Goal: Task Accomplishment & Management: Complete application form

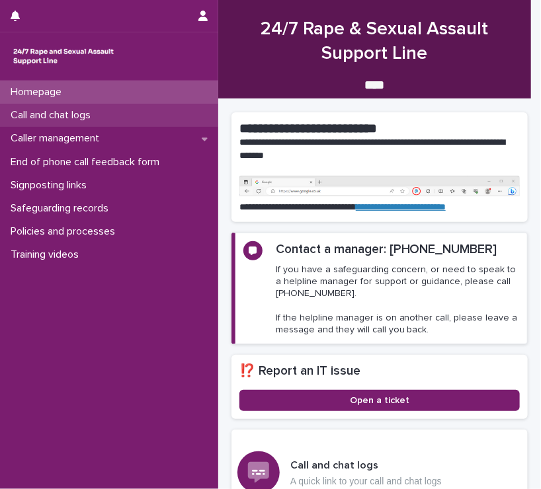
click at [67, 109] on p "Call and chat logs" at bounding box center [53, 115] width 96 height 13
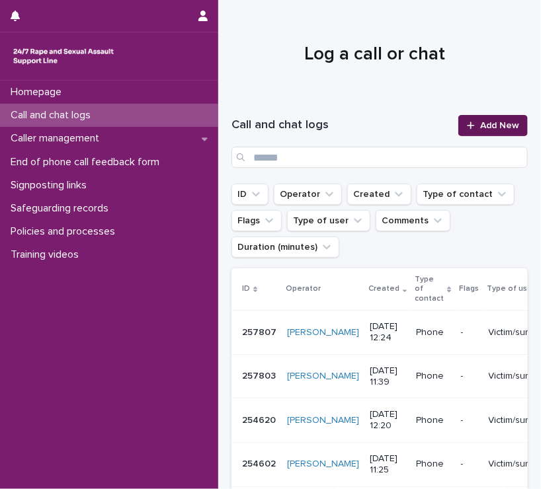
click at [475, 132] on link "Add New" at bounding box center [492, 125] width 69 height 21
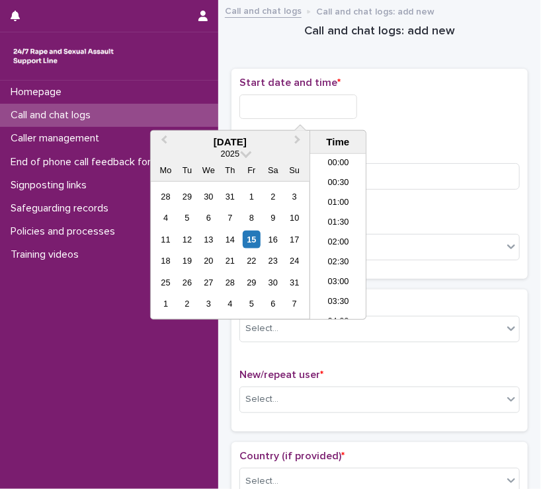
click at [295, 97] on input "text" at bounding box center [298, 107] width 118 height 24
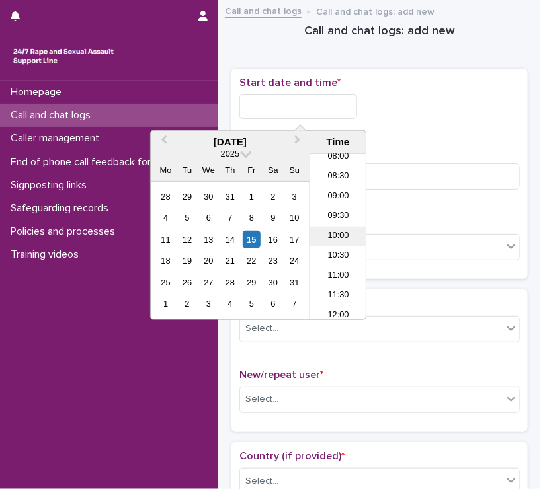
click at [344, 230] on li "10:00" at bounding box center [338, 237] width 56 height 20
type input "**********"
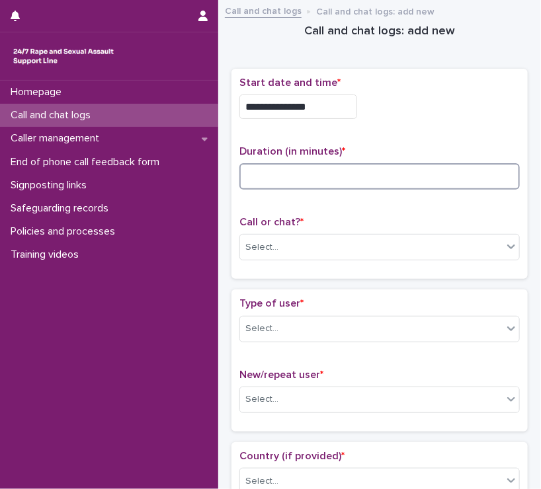
click at [303, 179] on input at bounding box center [379, 176] width 280 height 26
type input "*"
click at [308, 245] on div "Select..." at bounding box center [371, 248] width 262 height 22
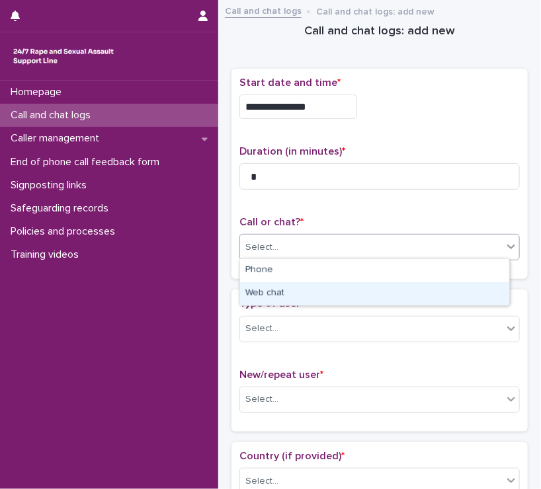
click at [291, 290] on div "Web chat" at bounding box center [374, 293] width 269 height 23
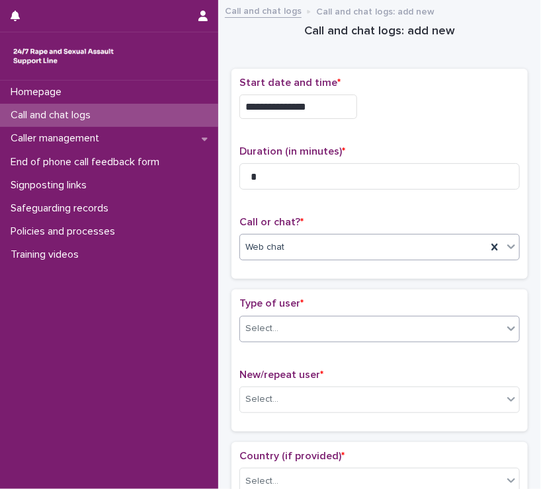
click at [288, 323] on div "Select..." at bounding box center [371, 329] width 262 height 22
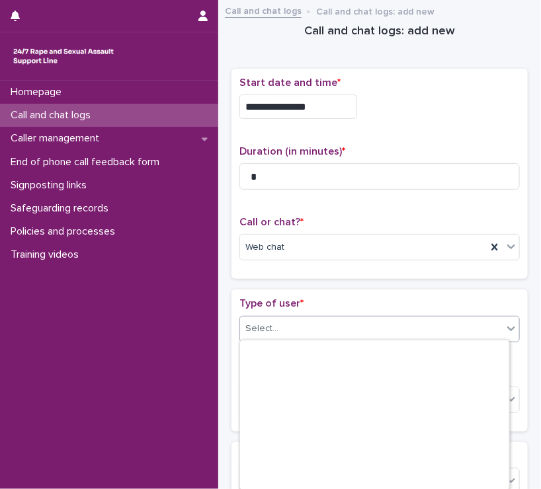
scroll to position [197, 0]
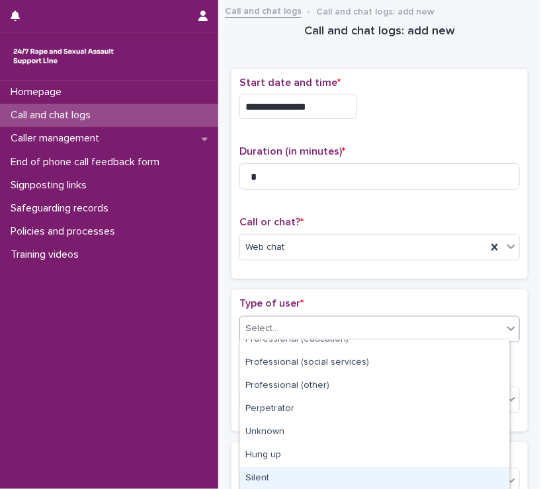
click at [284, 473] on div "Silent" at bounding box center [374, 478] width 269 height 23
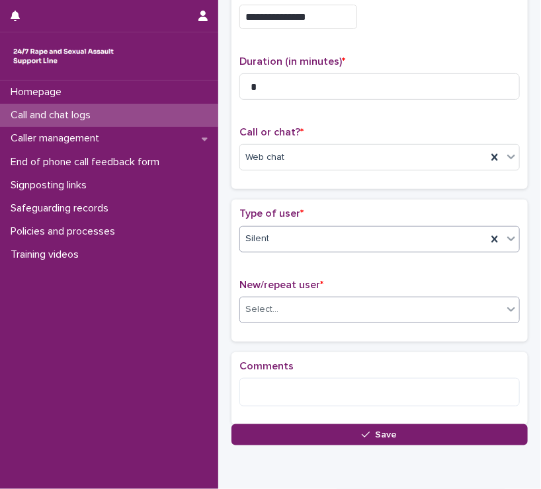
scroll to position [90, 0]
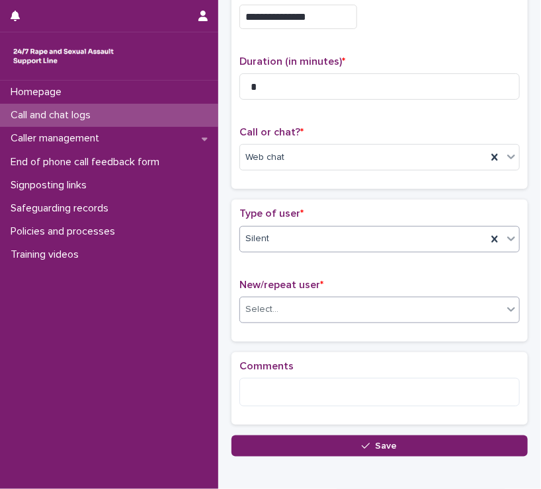
click at [304, 307] on div "Select..." at bounding box center [371, 310] width 262 height 22
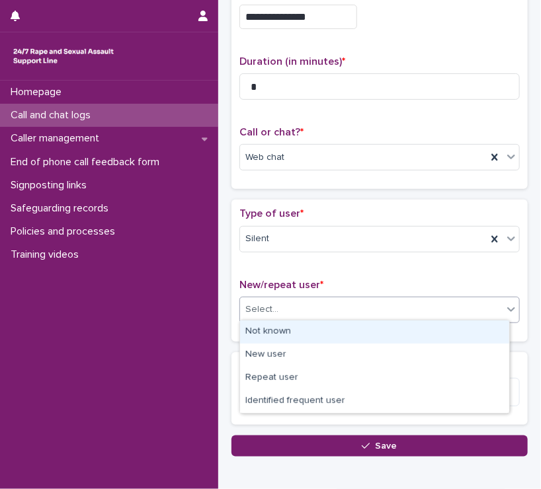
click at [279, 335] on div "Not known" at bounding box center [374, 332] width 269 height 23
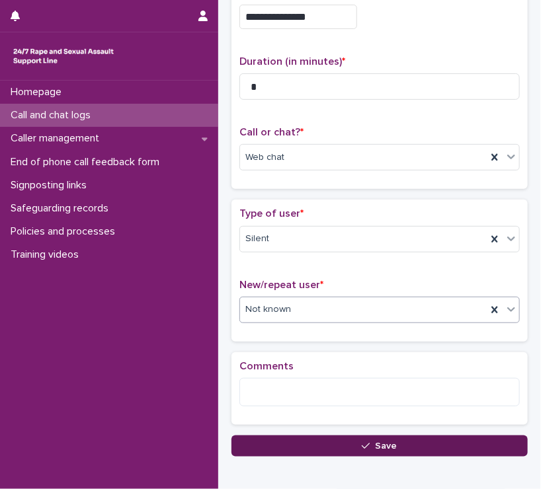
click at [334, 441] on button "Save" at bounding box center [379, 446] width 296 height 21
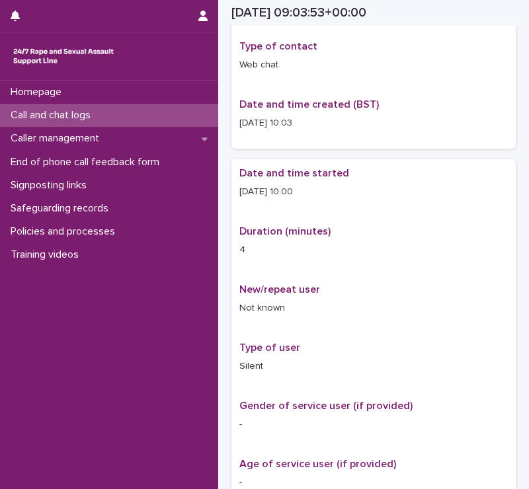
scroll to position [63, 0]
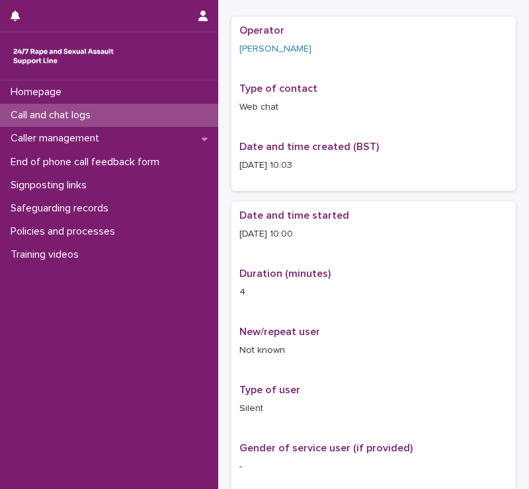
click at [65, 120] on p "Call and chat logs" at bounding box center [53, 115] width 96 height 13
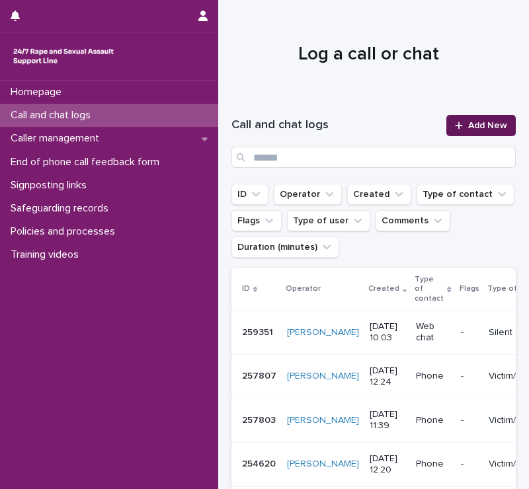
click at [474, 126] on span "Add New" at bounding box center [487, 125] width 39 height 9
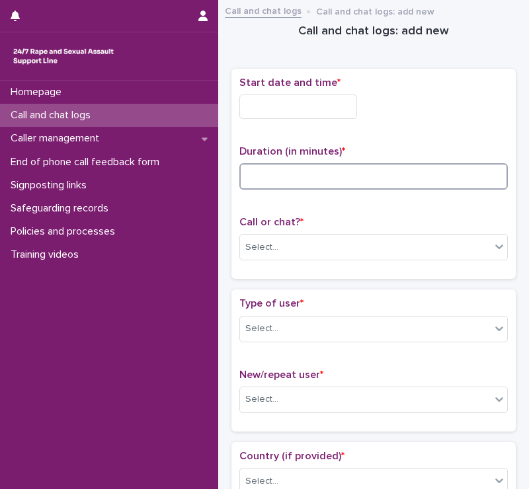
click at [316, 175] on input at bounding box center [373, 176] width 268 height 26
type input "**"
click at [313, 112] on input "text" at bounding box center [298, 107] width 118 height 24
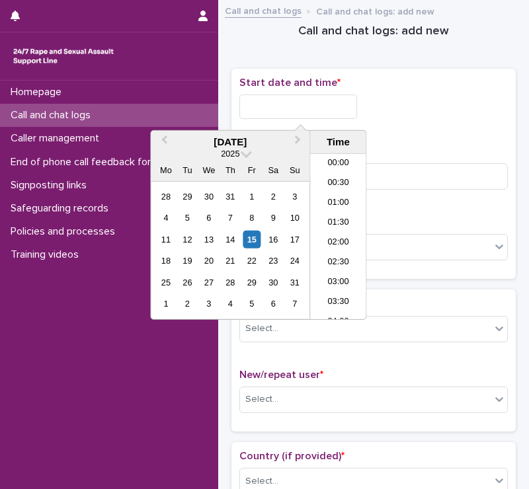
scroll to position [344, 0]
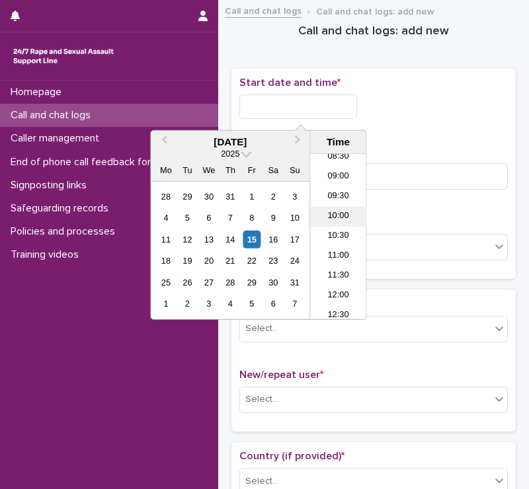
click at [333, 219] on li "10:00" at bounding box center [338, 217] width 56 height 20
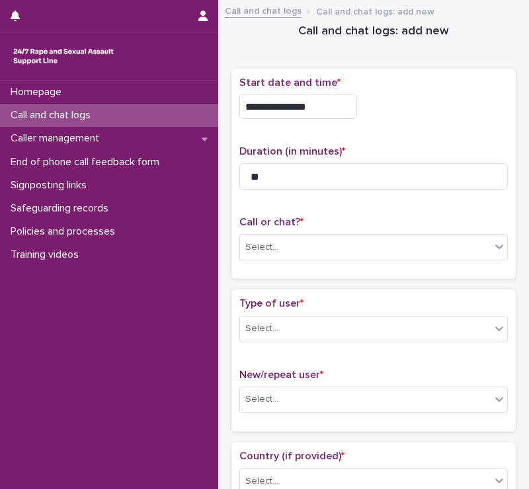
click at [328, 106] on input "**********" at bounding box center [298, 107] width 118 height 24
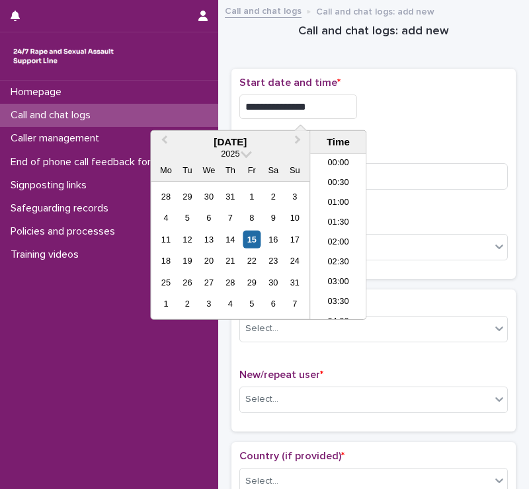
scroll to position [324, 0]
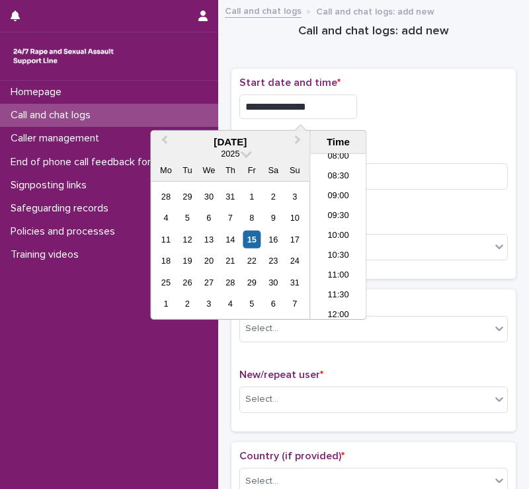
type input "**********"
click at [411, 120] on div "**********" at bounding box center [373, 103] width 268 height 53
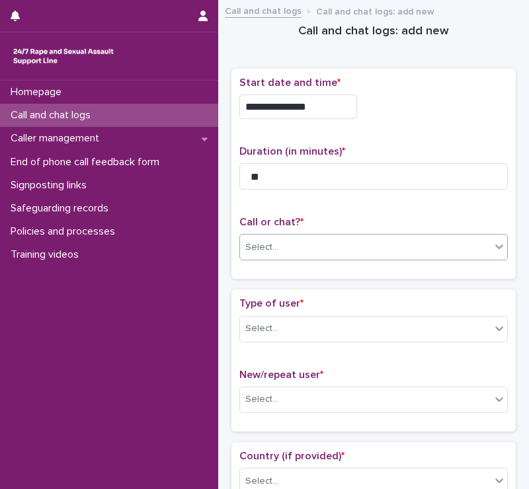
click at [266, 243] on div "Select..." at bounding box center [261, 248] width 33 height 14
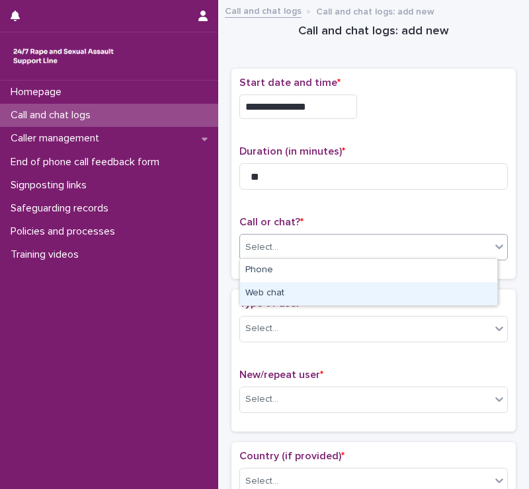
click at [278, 292] on div "Web chat" at bounding box center [368, 293] width 257 height 23
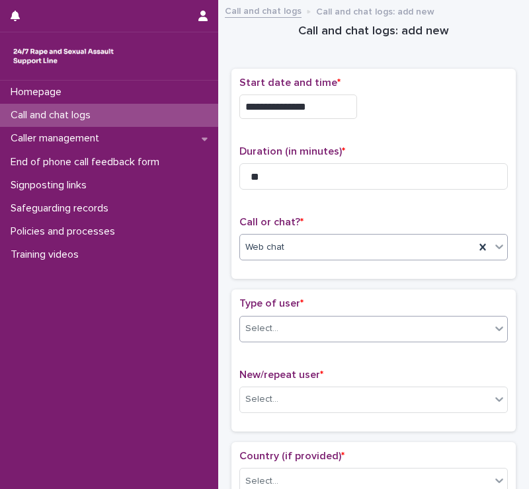
click at [273, 332] on div "Select..." at bounding box center [261, 329] width 33 height 14
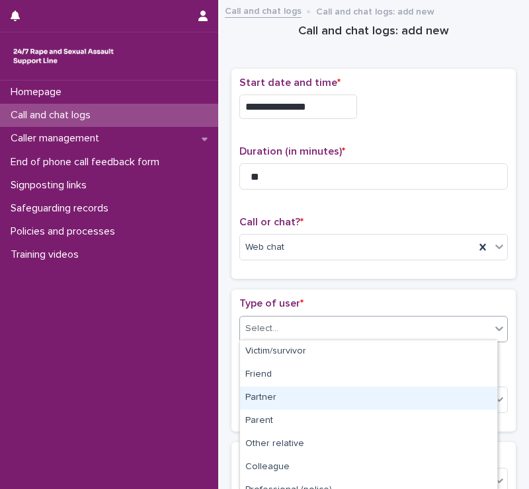
click at [285, 395] on div "Partner" at bounding box center [368, 398] width 257 height 23
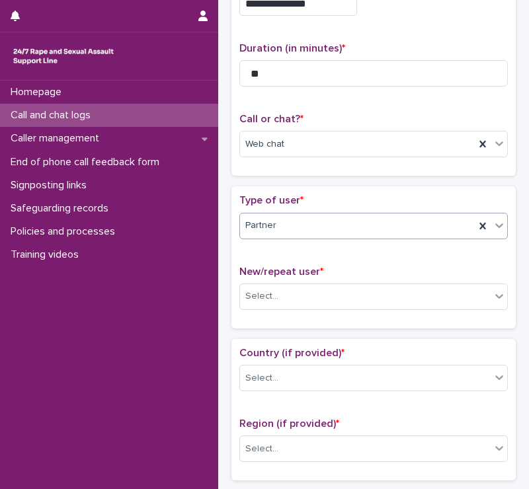
scroll to position [105, 0]
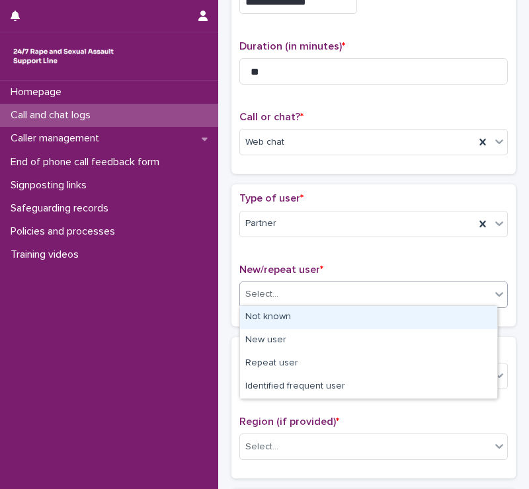
click at [270, 288] on div "Select..." at bounding box center [261, 295] width 33 height 14
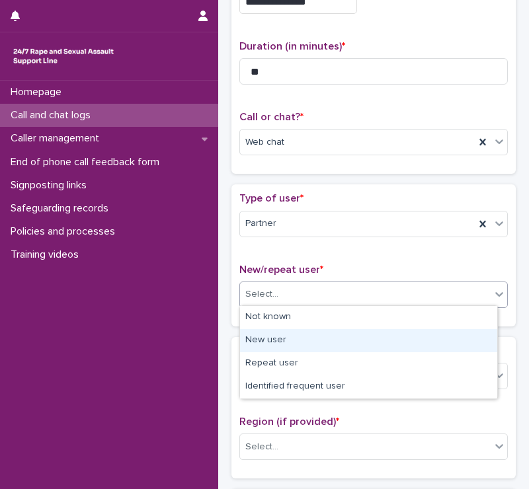
click at [279, 344] on div "New user" at bounding box center [368, 340] width 257 height 23
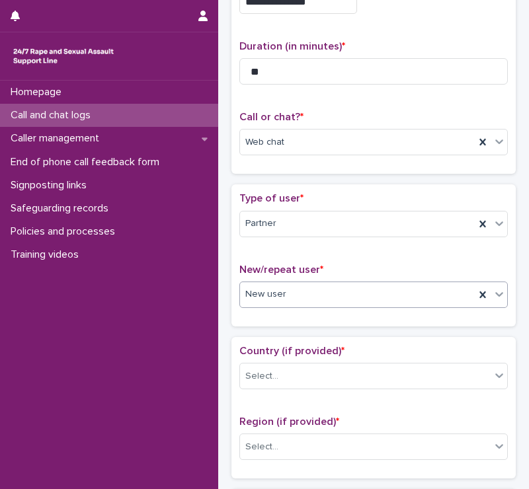
scroll to position [177, 0]
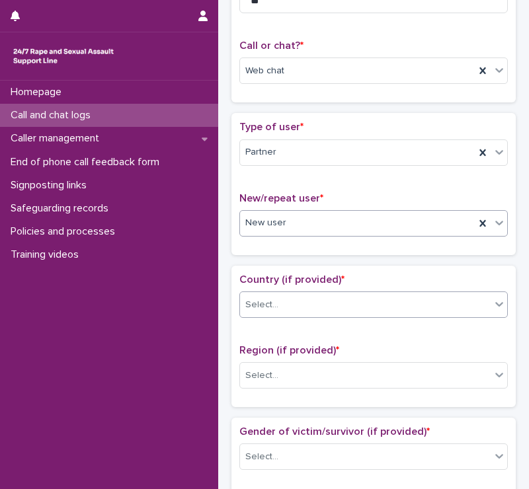
click at [262, 298] on div "Select..." at bounding box center [261, 305] width 33 height 14
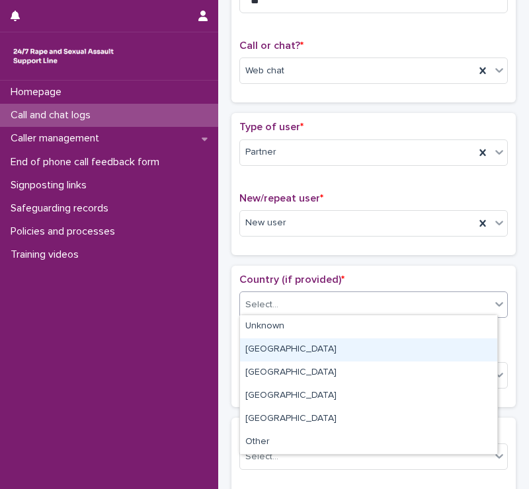
click at [282, 352] on div "[GEOGRAPHIC_DATA]" at bounding box center [368, 350] width 257 height 23
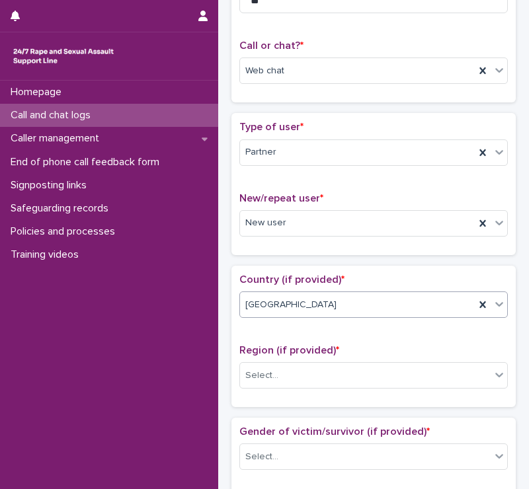
click at [282, 301] on div "[GEOGRAPHIC_DATA]" at bounding box center [357, 305] width 235 height 22
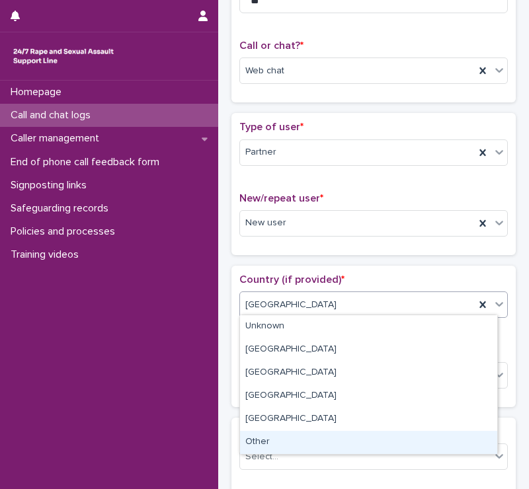
click at [269, 440] on div "Other" at bounding box center [368, 442] width 257 height 23
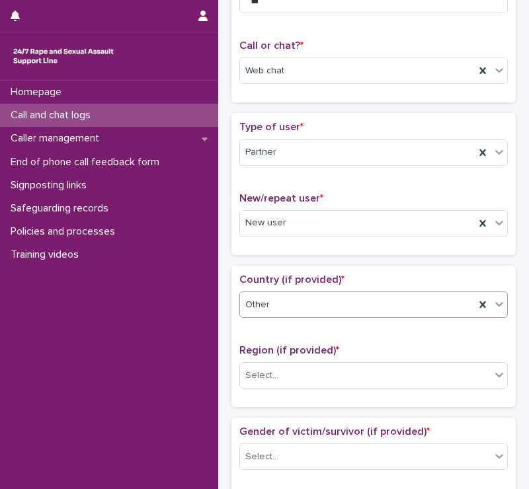
click at [263, 309] on div "Other" at bounding box center [357, 305] width 235 height 22
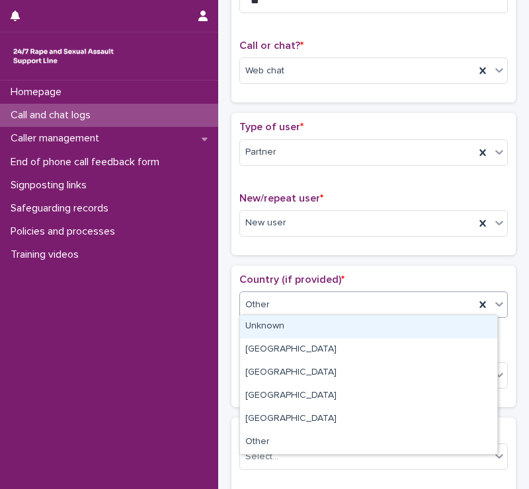
click at [272, 329] on div "Unknown" at bounding box center [368, 326] width 257 height 23
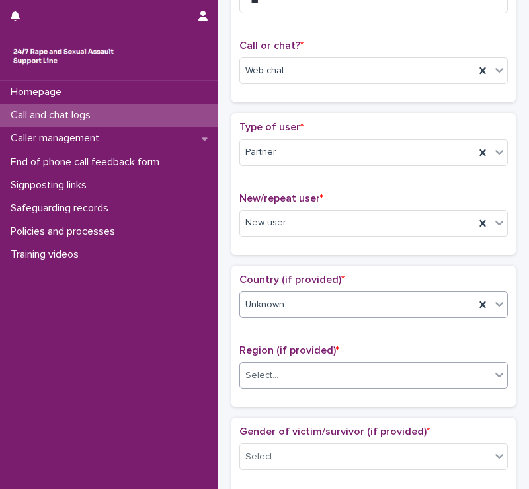
click at [285, 373] on div "Select..." at bounding box center [365, 376] width 251 height 22
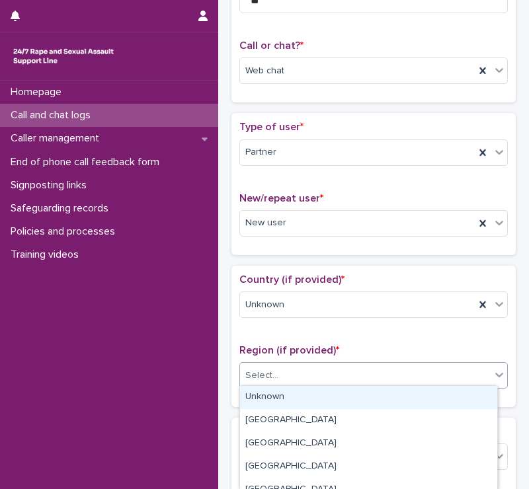
drag, startPoint x: 271, startPoint y: 392, endPoint x: 249, endPoint y: 377, distance: 27.1
drag, startPoint x: 249, startPoint y: 377, endPoint x: 265, endPoint y: 409, distance: 35.8
click at [265, 409] on div "Unknown" at bounding box center [368, 397] width 257 height 23
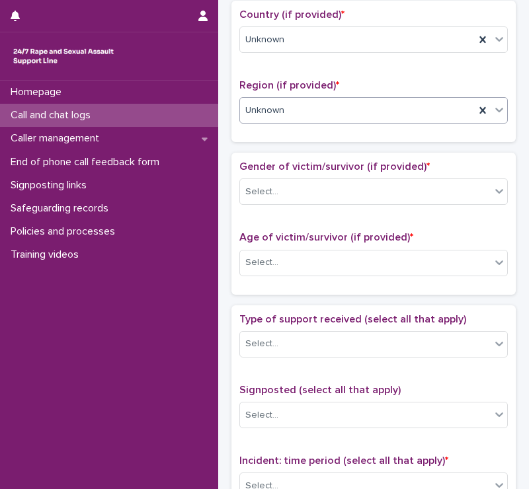
scroll to position [444, 0]
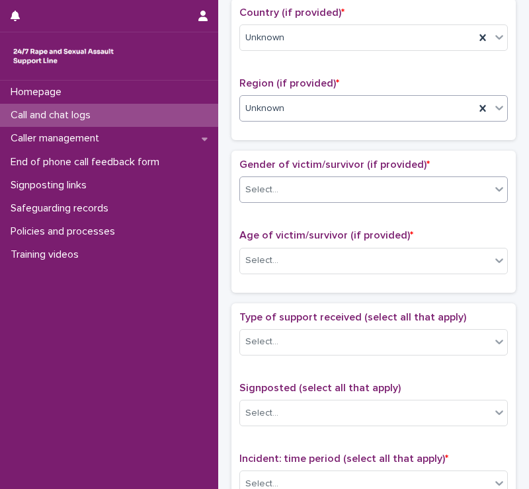
click at [299, 196] on div "Select..." at bounding box center [365, 190] width 251 height 22
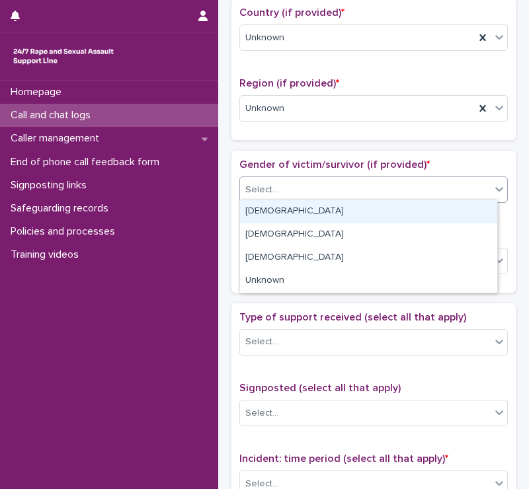
click at [286, 214] on div "[DEMOGRAPHIC_DATA]" at bounding box center [368, 211] width 257 height 23
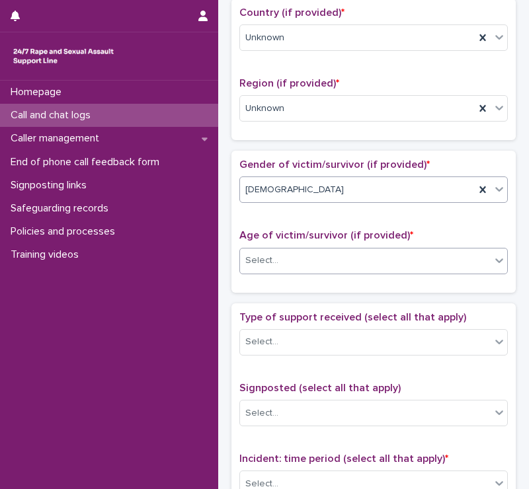
click at [292, 250] on div "Select..." at bounding box center [365, 261] width 251 height 22
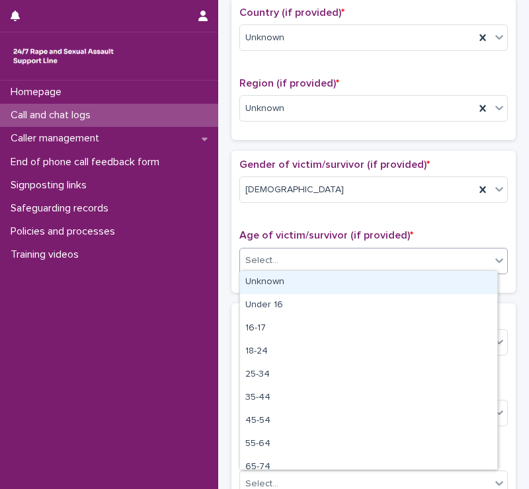
click at [283, 282] on div "Unknown" at bounding box center [368, 282] width 257 height 23
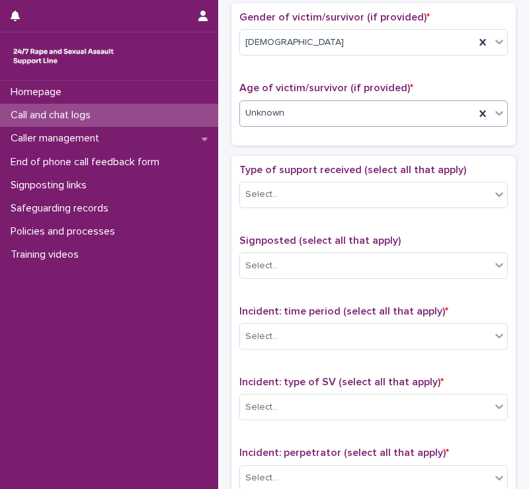
scroll to position [592, 0]
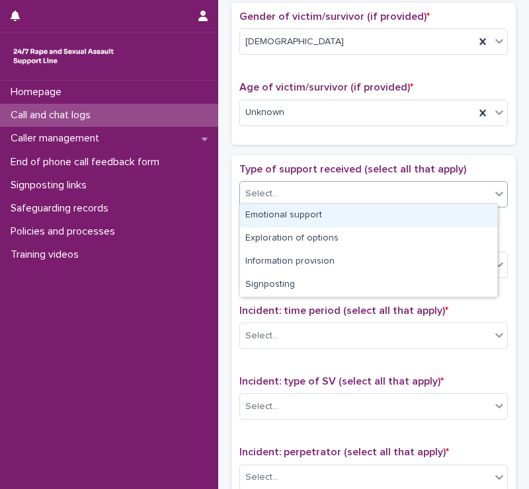
click at [292, 195] on div "Select..." at bounding box center [365, 194] width 251 height 22
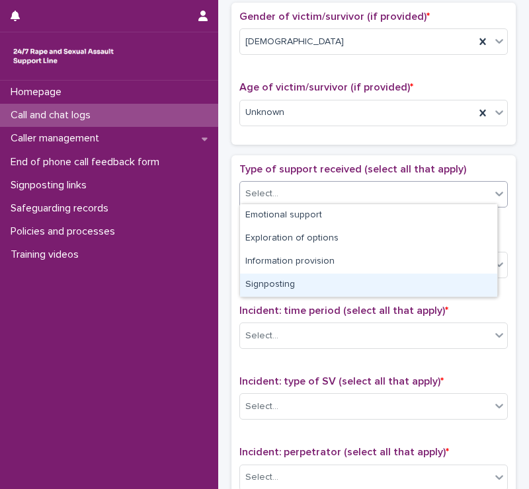
click at [294, 283] on div "Signposting" at bounding box center [368, 285] width 257 height 23
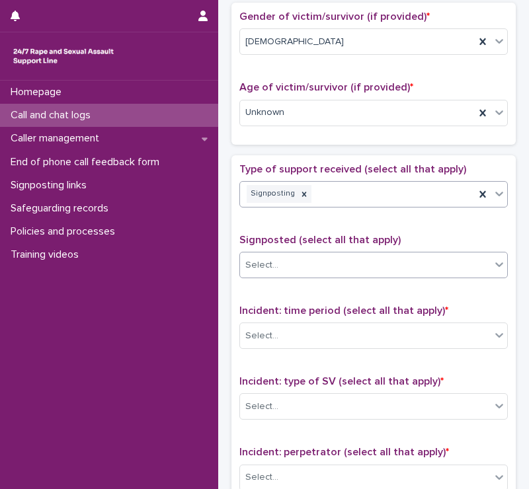
click at [325, 267] on div "Select..." at bounding box center [365, 266] width 251 height 22
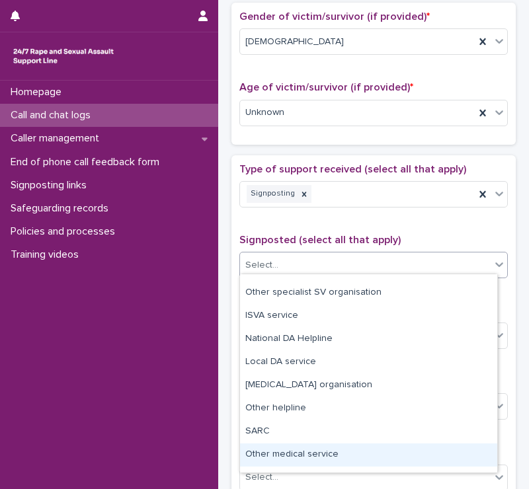
scroll to position [16, 0]
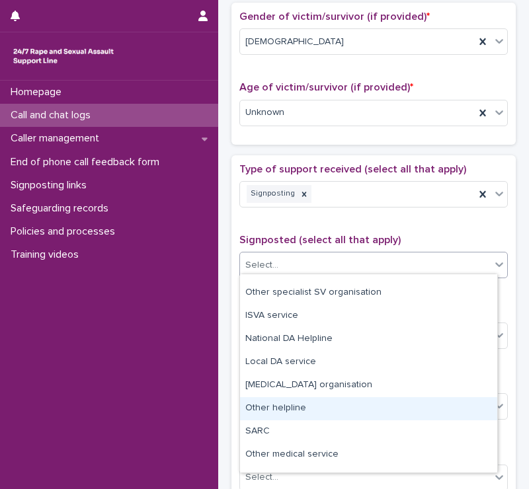
click at [297, 406] on div "Other helpline" at bounding box center [368, 408] width 257 height 23
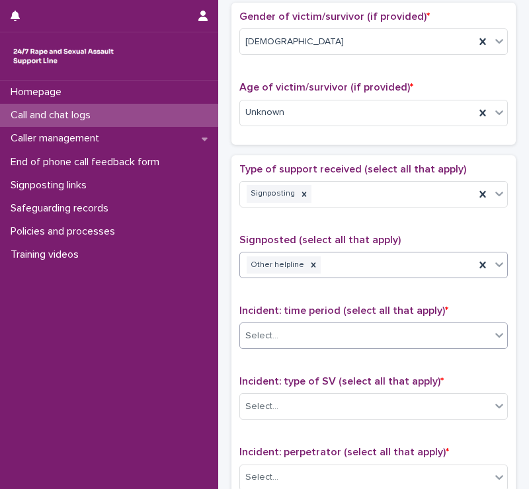
click at [307, 340] on div "Select..." at bounding box center [365, 336] width 251 height 22
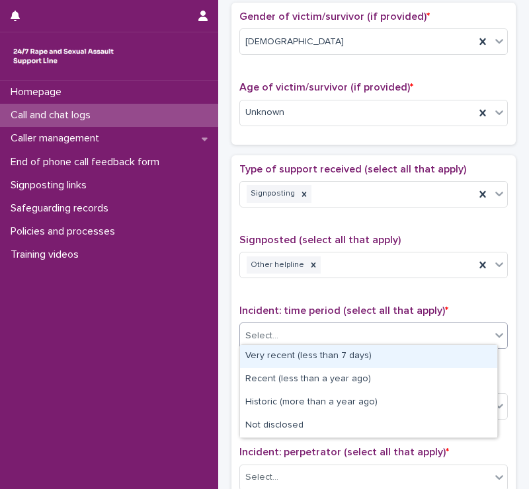
click at [313, 358] on div "Very recent (less than 7 days)" at bounding box center [368, 356] width 257 height 23
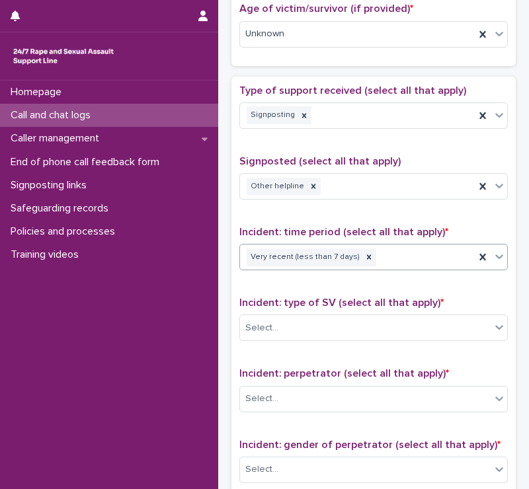
scroll to position [671, 0]
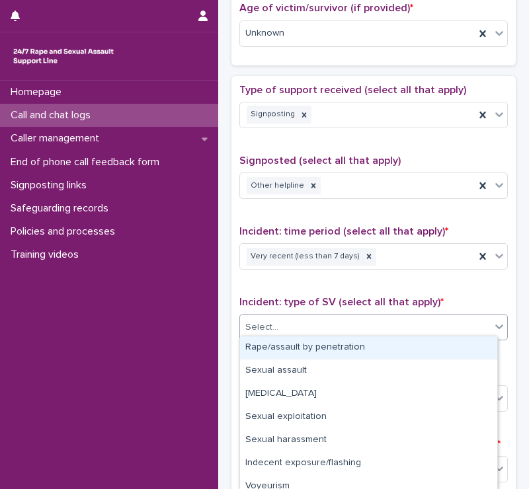
click at [305, 326] on div "Select..." at bounding box center [365, 328] width 251 height 22
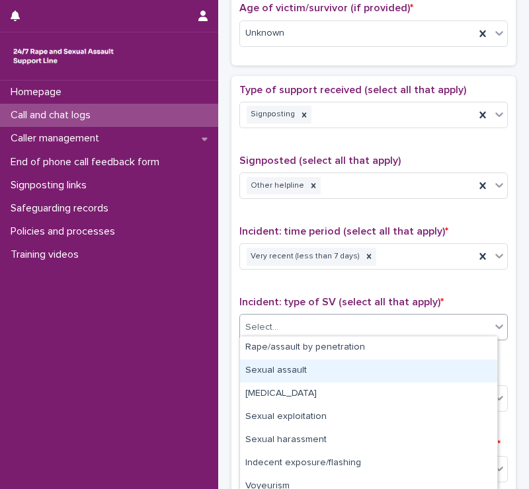
click at [301, 366] on div "Sexual assault" at bounding box center [368, 371] width 257 height 23
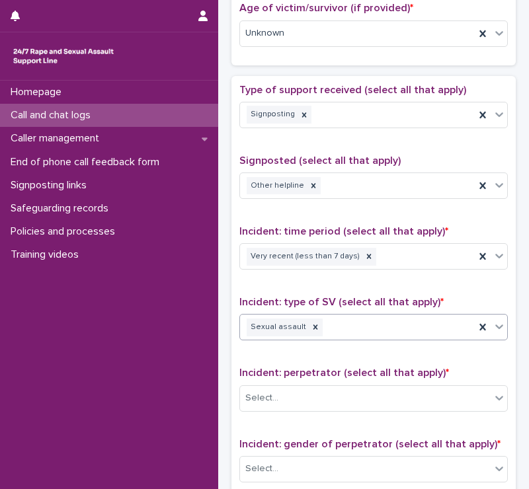
scroll to position [780, 0]
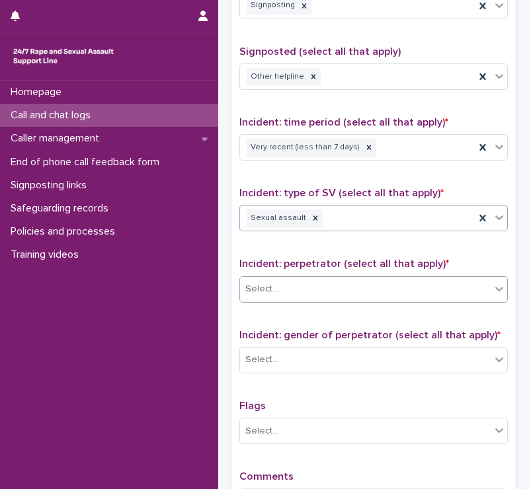
click at [296, 290] on div "Select..." at bounding box center [365, 289] width 251 height 22
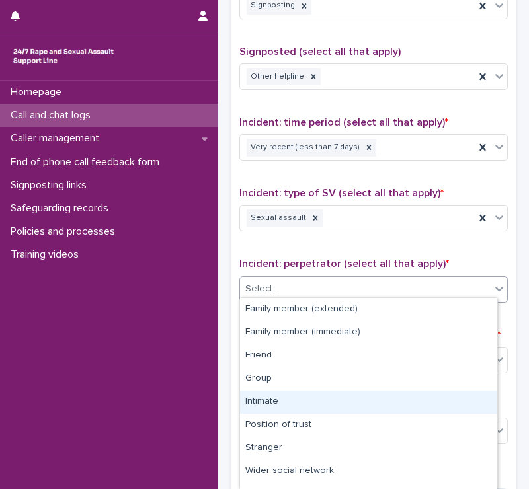
scroll to position [62, 0]
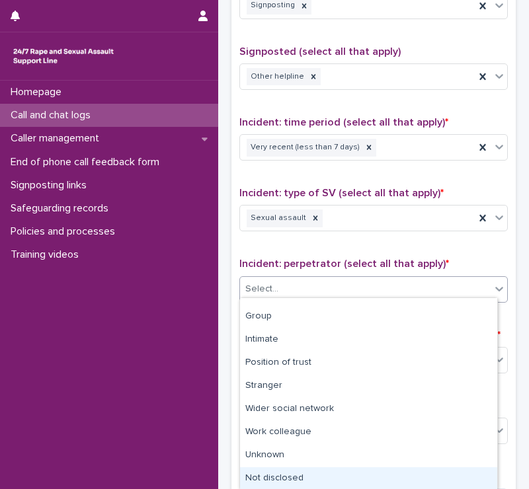
click at [292, 475] on div "Not disclosed" at bounding box center [368, 478] width 257 height 23
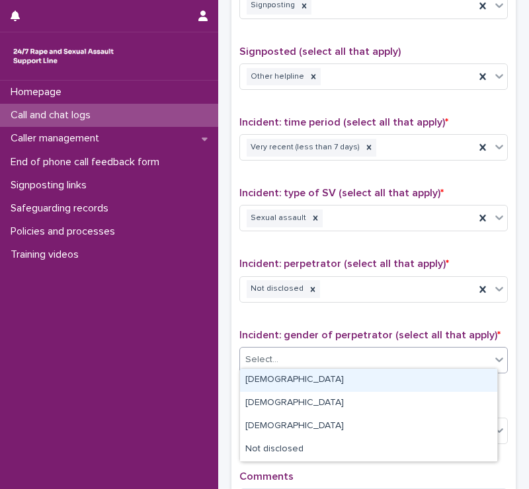
click at [299, 366] on div "Select..." at bounding box center [373, 360] width 268 height 26
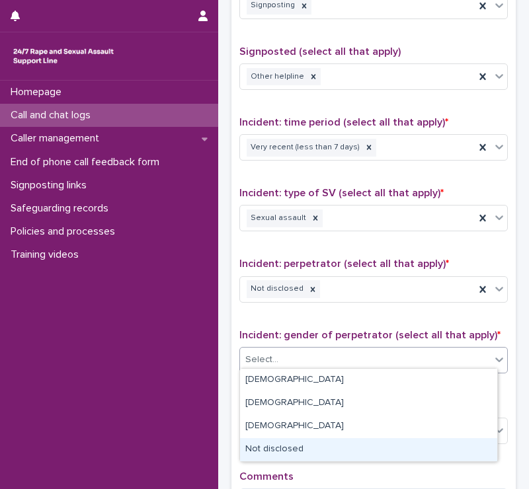
click at [284, 448] on div "Not disclosed" at bounding box center [368, 449] width 257 height 23
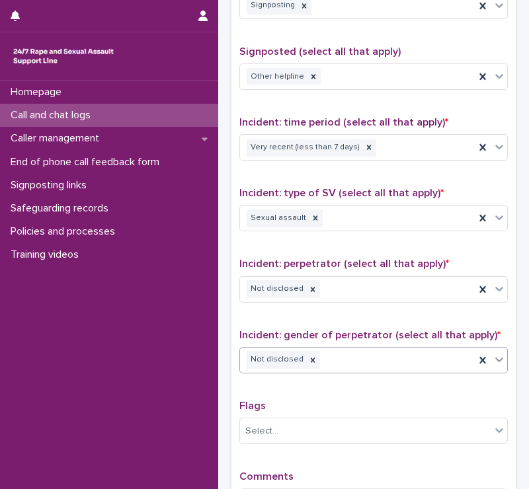
scroll to position [956, 0]
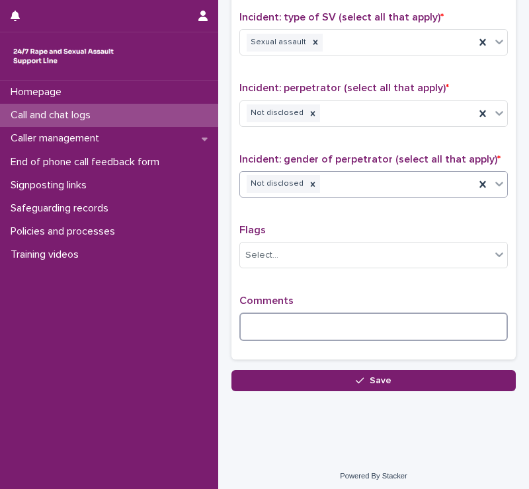
click at [293, 315] on textarea at bounding box center [373, 327] width 268 height 28
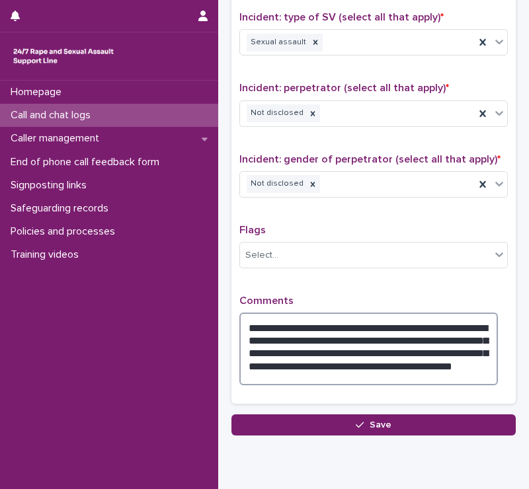
paste textarea "**********"
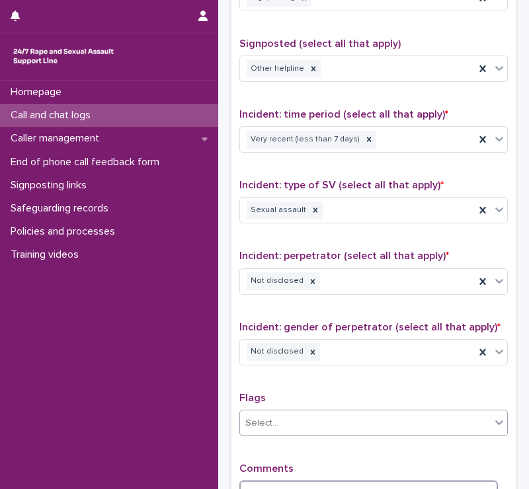
scroll to position [1023, 0]
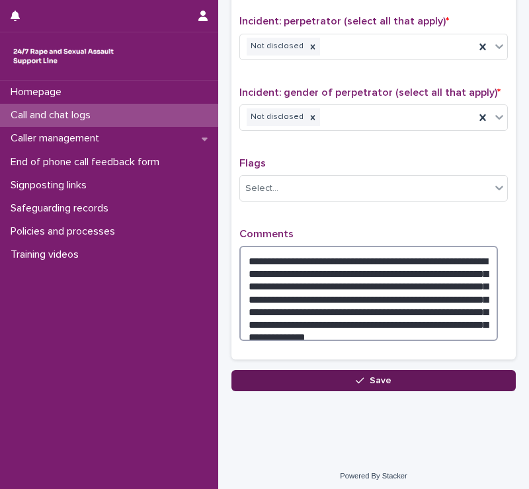
type textarea "**********"
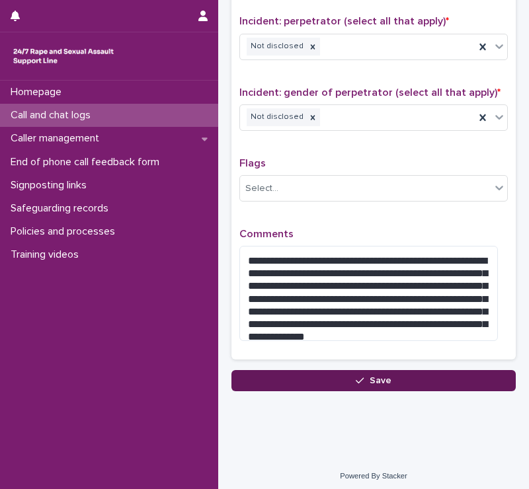
click at [370, 378] on span "Save" at bounding box center [381, 380] width 22 height 9
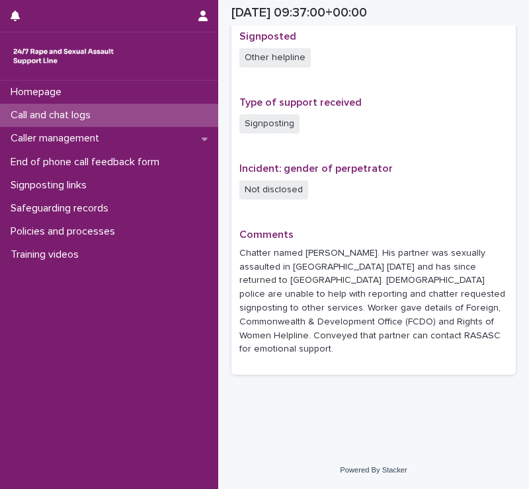
scroll to position [844, 0]
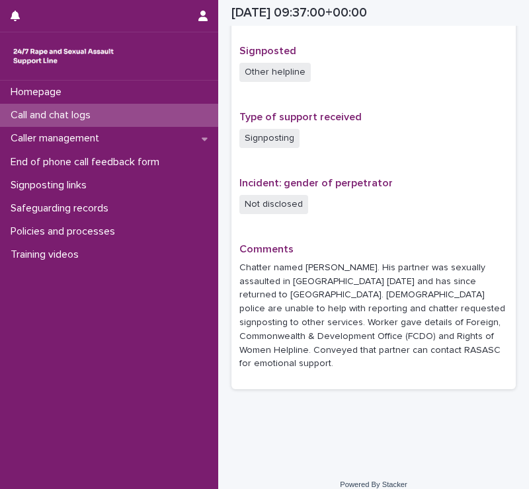
click at [61, 118] on p "Call and chat logs" at bounding box center [53, 115] width 96 height 13
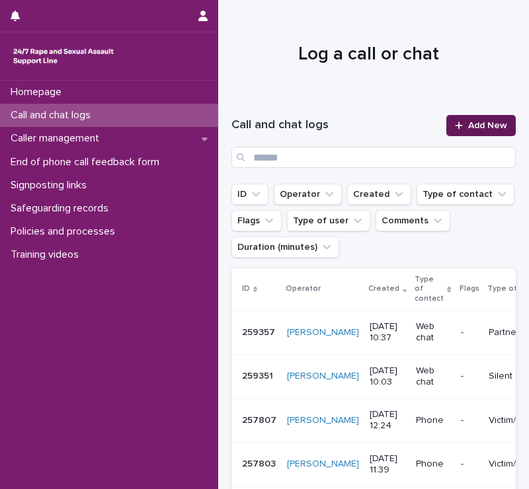
click at [455, 129] on div at bounding box center [461, 125] width 13 height 9
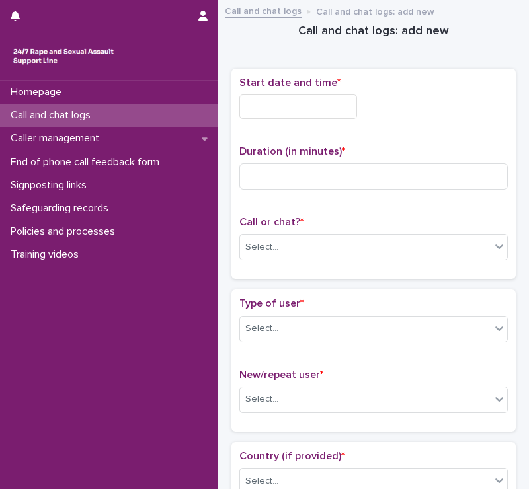
click at [284, 108] on input "text" at bounding box center [298, 107] width 118 height 24
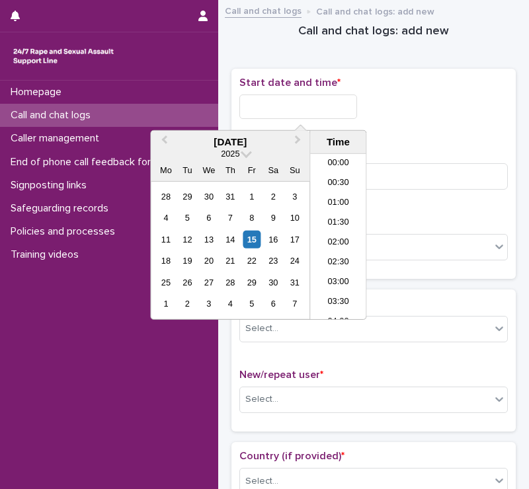
scroll to position [344, 0]
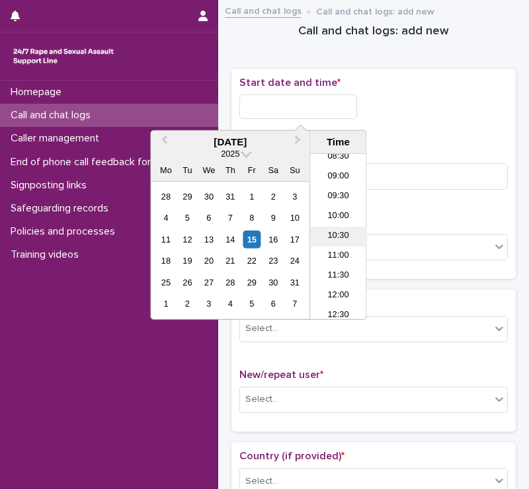
click at [337, 229] on li "10:30" at bounding box center [338, 237] width 56 height 20
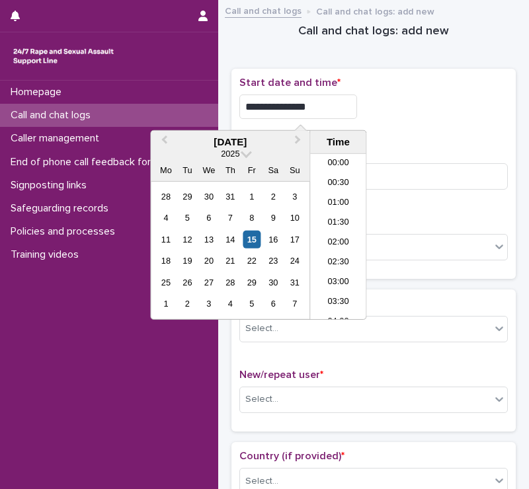
click at [329, 110] on input "**********" at bounding box center [298, 107] width 118 height 24
type input "**********"
click at [406, 128] on div "**********" at bounding box center [373, 174] width 268 height 195
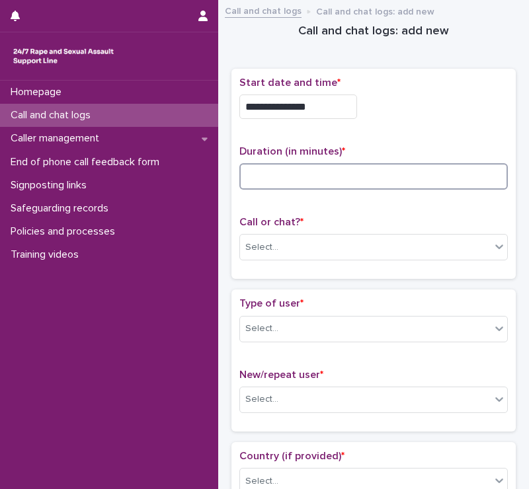
click at [328, 175] on input at bounding box center [373, 176] width 268 height 26
type input "*"
click at [274, 245] on div "Select..." at bounding box center [261, 248] width 33 height 14
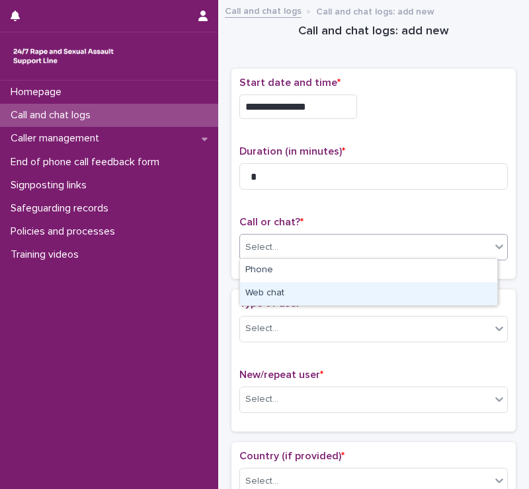
click at [274, 289] on div "Web chat" at bounding box center [368, 293] width 257 height 23
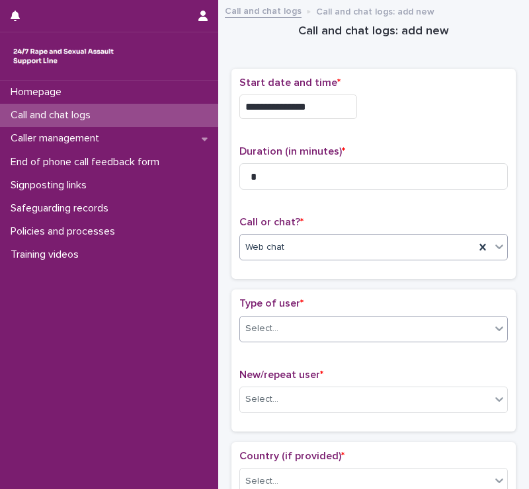
click at [286, 325] on div "Select..." at bounding box center [365, 329] width 251 height 22
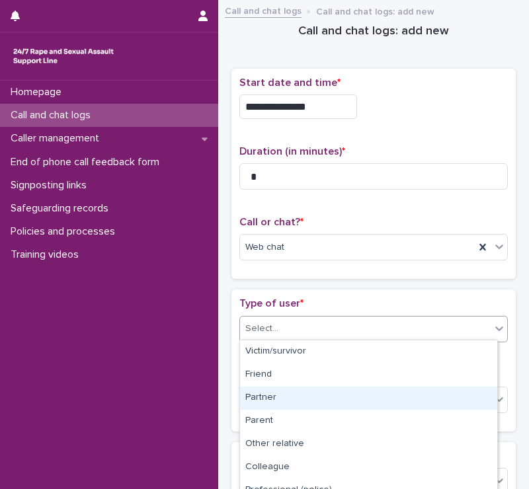
scroll to position [197, 0]
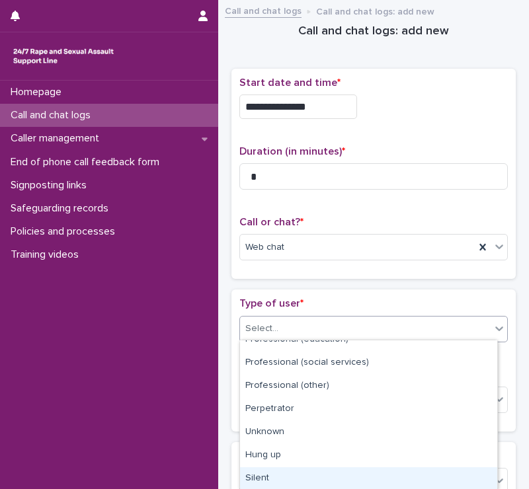
click at [272, 481] on div "Silent" at bounding box center [368, 478] width 257 height 23
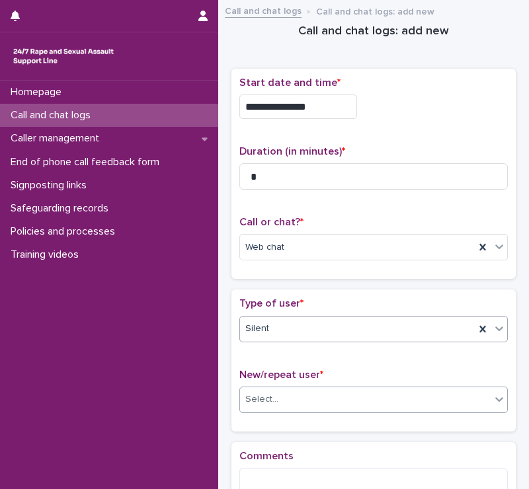
click at [299, 387] on div "Select..." at bounding box center [373, 400] width 268 height 26
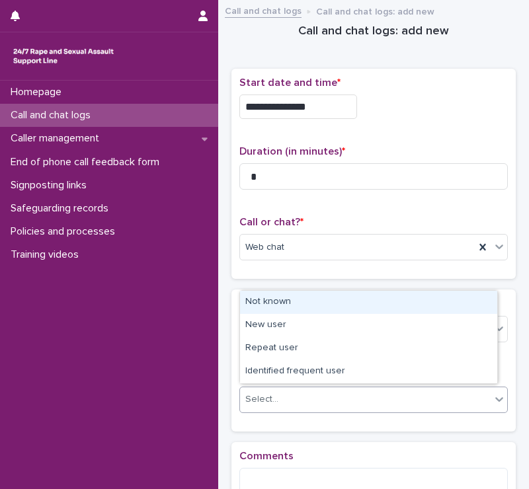
click at [267, 306] on div "Not known" at bounding box center [368, 302] width 257 height 23
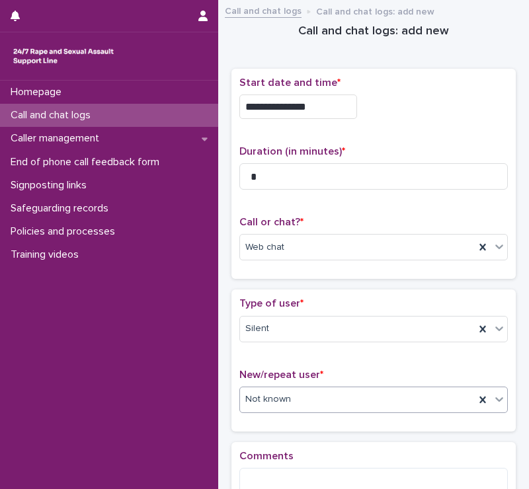
scroll to position [158, 0]
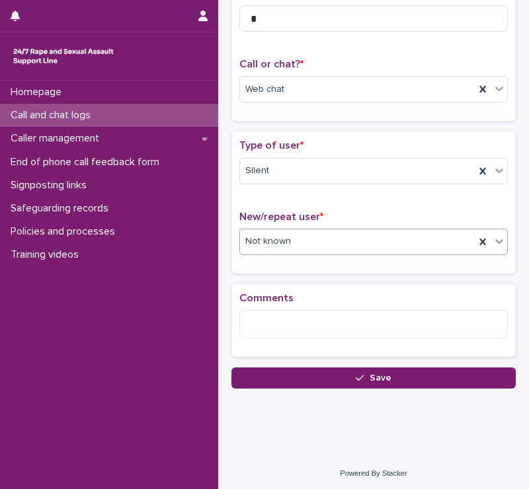
click at [368, 391] on div "**********" at bounding box center [374, 136] width 298 height 572
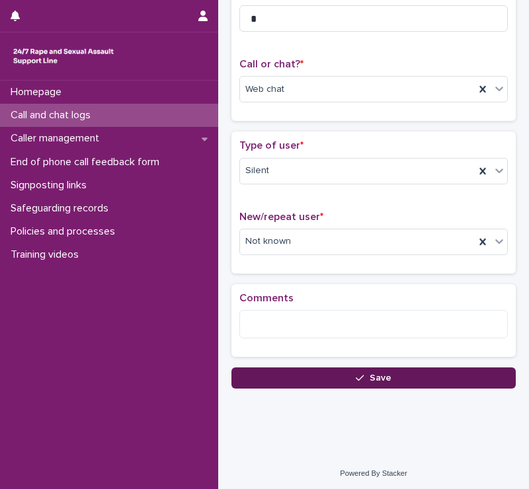
click at [356, 381] on button "Save" at bounding box center [373, 378] width 284 height 21
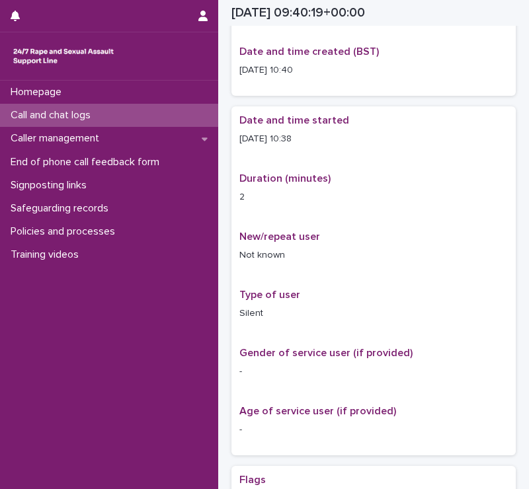
scroll to position [166, 0]
